Goal: Task Accomplishment & Management: Complete application form

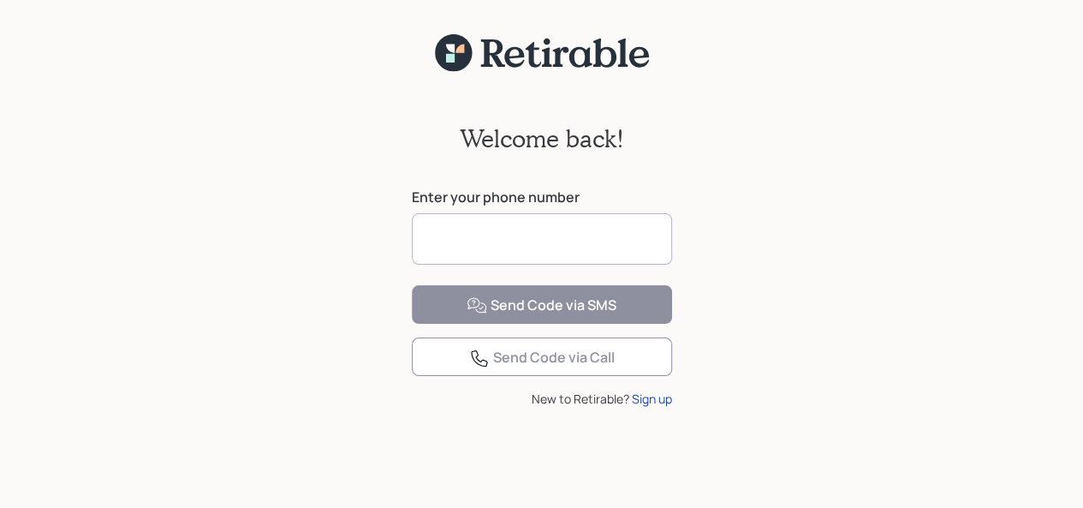
click at [766, 220] on div "Welcome back! Enter your phone number Send Code via SMS Send Code via Call New …" at bounding box center [541, 301] width 1083 height 456
click at [767, 366] on div "Welcome back! Enter your phone number Send Code via SMS Send Code via Call New …" at bounding box center [541, 301] width 1083 height 456
click at [647, 407] on div "Sign up" at bounding box center [652, 398] width 40 height 18
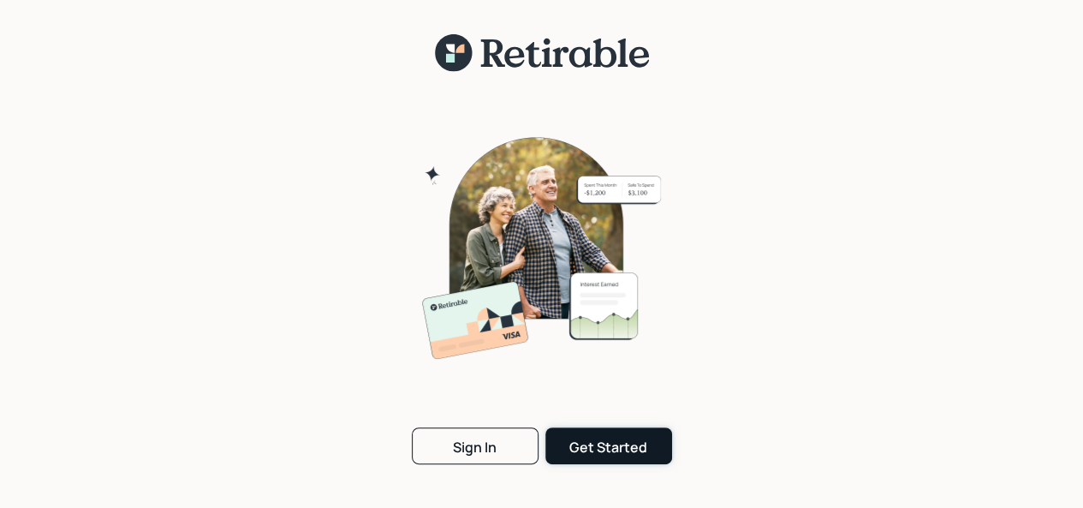
click at [598, 457] on button "Get Started" at bounding box center [608, 445] width 127 height 37
